Goal: Entertainment & Leisure: Consume media (video, audio)

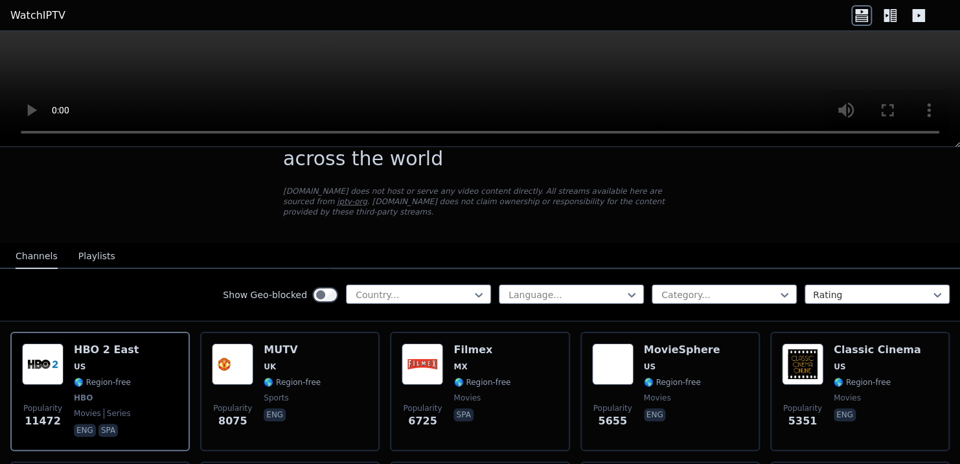
scroll to position [47, 0]
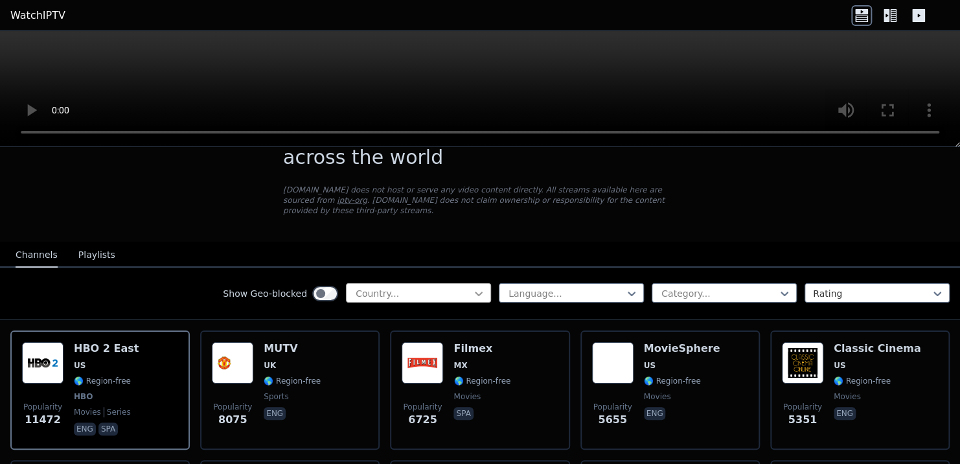
click at [472, 287] on icon at bounding box center [478, 293] width 13 height 13
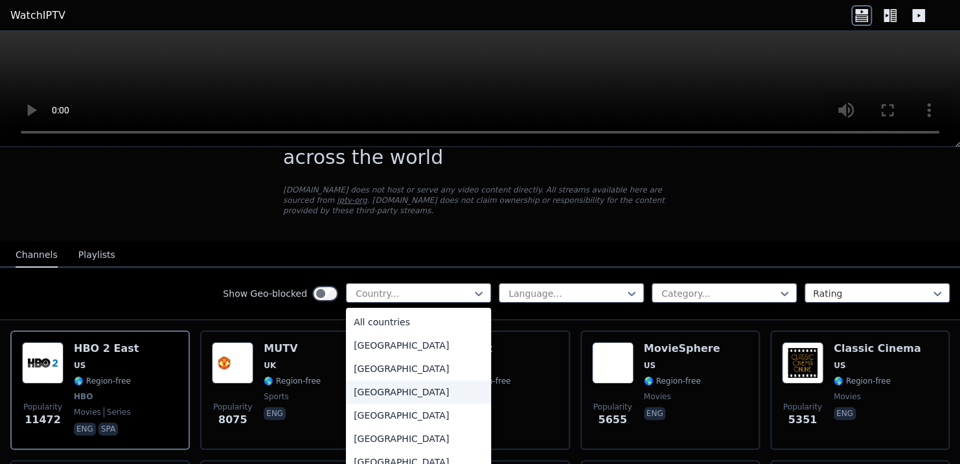
click at [388, 380] on div "[GEOGRAPHIC_DATA]" at bounding box center [418, 391] width 145 height 23
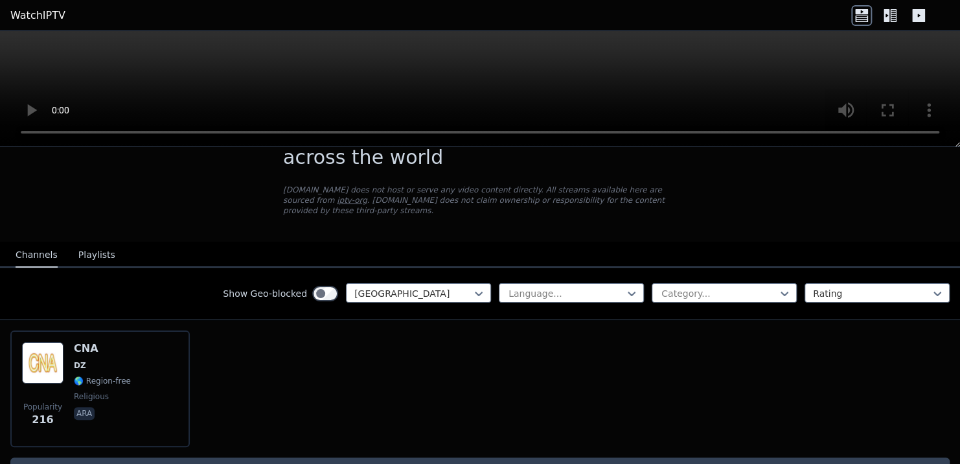
scroll to position [73, 0]
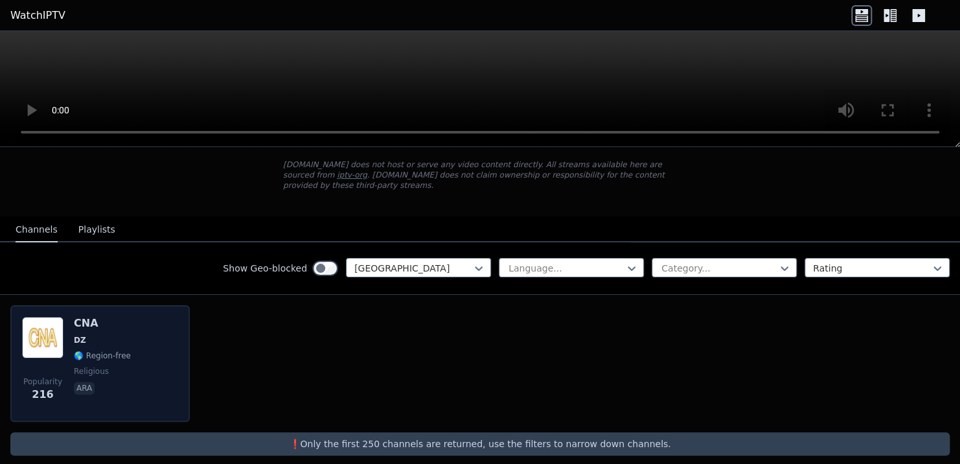
click at [132, 331] on div "Popularity 216 CNA DZ 🌎 Region-free religious ara" at bounding box center [100, 363] width 156 height 93
click at [128, 338] on div "Popularity 216 CNA DZ 🌎 Region-free religious ara" at bounding box center [100, 363] width 156 height 93
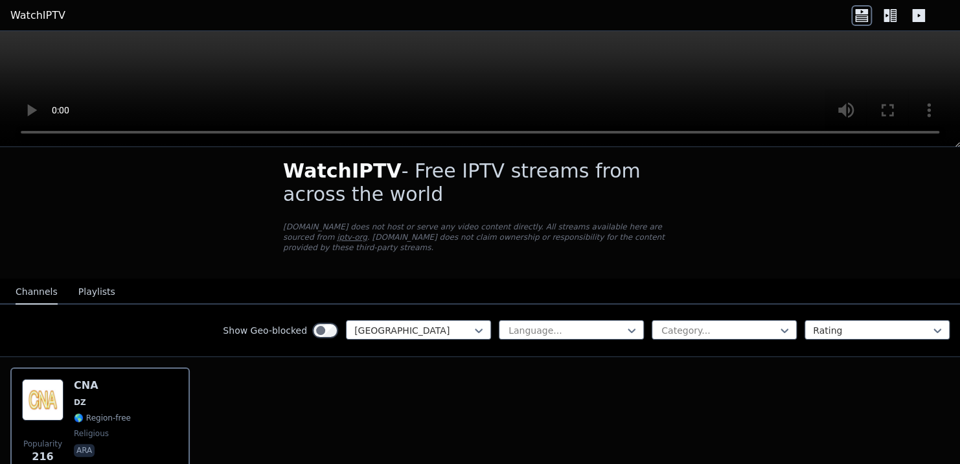
scroll to position [0, 0]
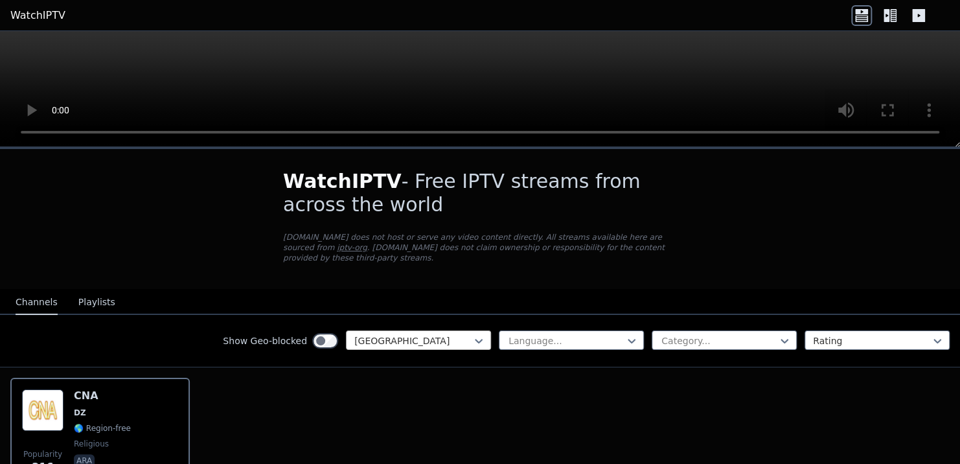
click at [462, 334] on div at bounding box center [413, 340] width 118 height 13
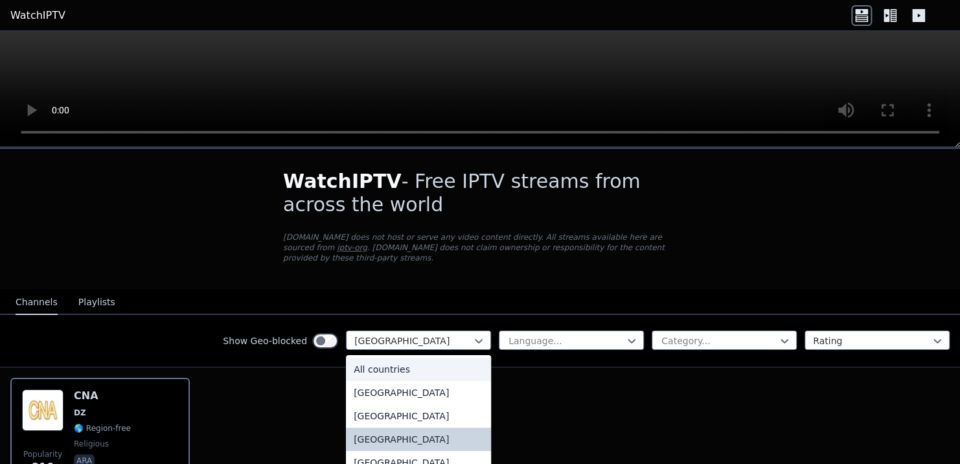
click at [431, 358] on div "All countries" at bounding box center [418, 369] width 145 height 23
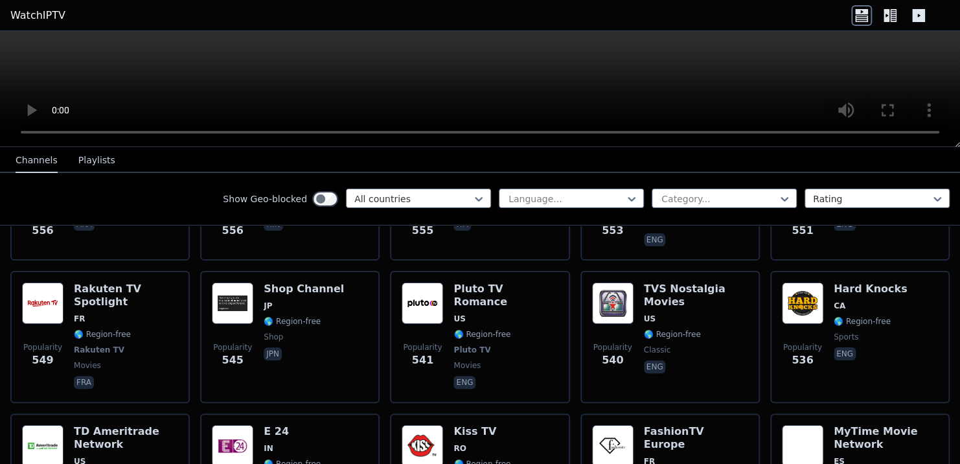
scroll to position [4657, 0]
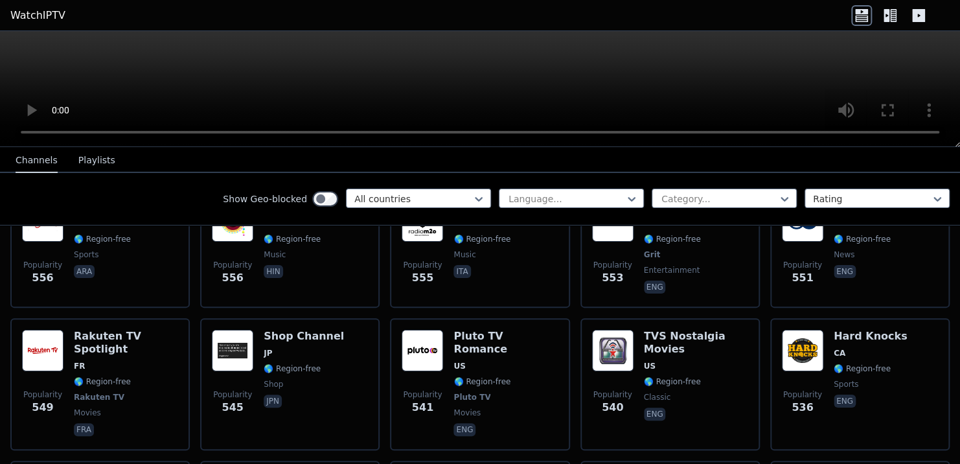
click at [509, 86] on video at bounding box center [480, 89] width 960 height 116
